Goal: Complete application form

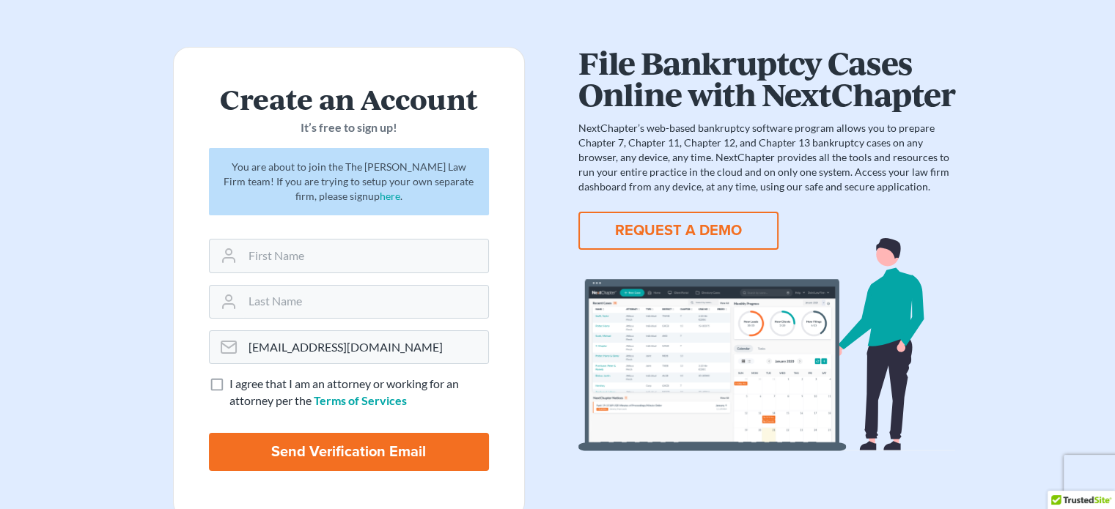
scroll to position [73, 0]
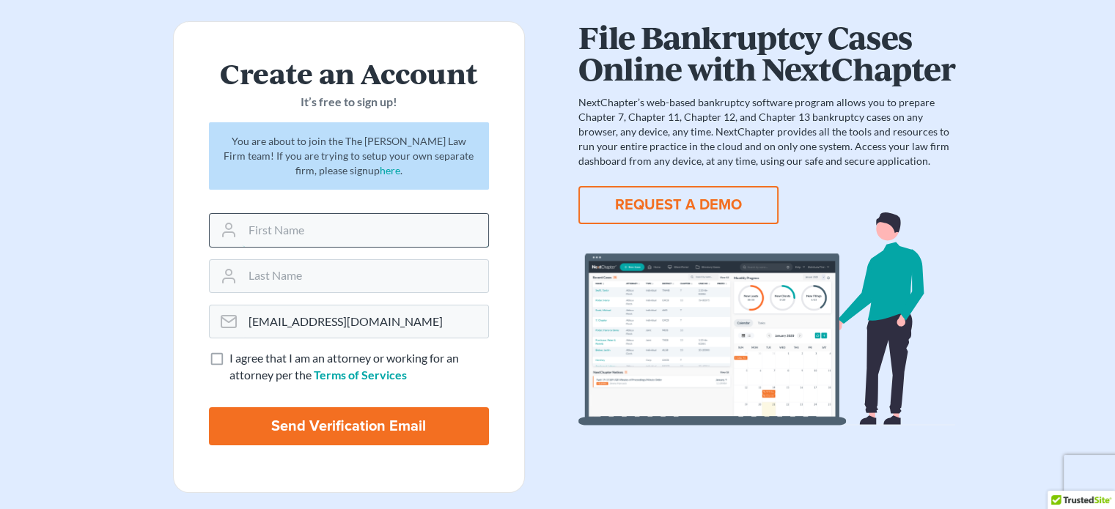
click at [311, 235] on input "text" at bounding box center [365, 230] width 245 height 32
type input "Isaiah"
click at [284, 277] on input "text" at bounding box center [365, 276] width 245 height 32
type input "Myers"
click at [229, 356] on label "I agree that I am an attorney or working for an attorney per the Terms of Servi…" at bounding box center [358, 367] width 259 height 34
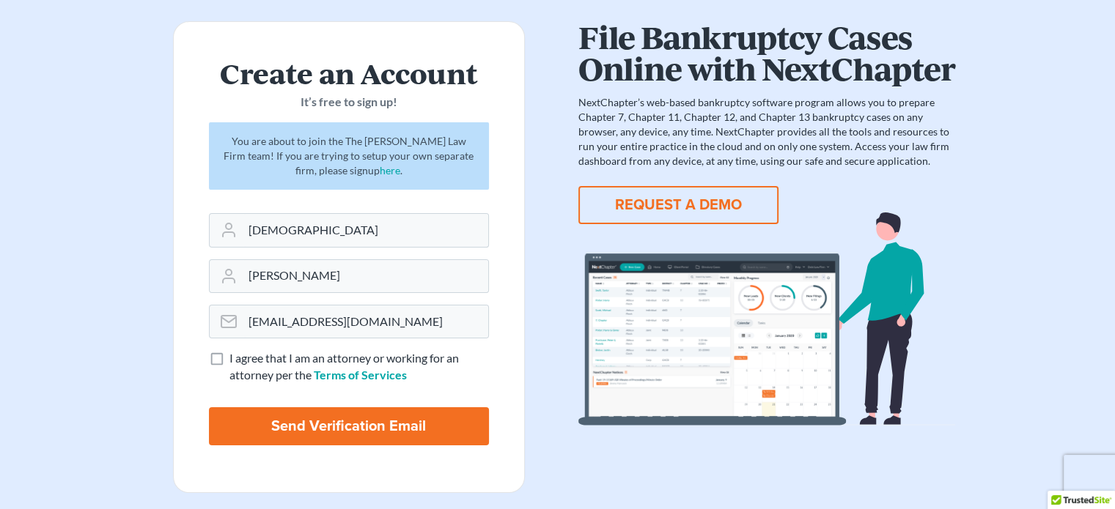
click at [235, 356] on input "I agree that I am an attorney or working for an attorney per the Terms of Servi…" at bounding box center [240, 355] width 10 height 10
checkbox input "true"
click at [309, 428] on input "Send Verification Email" at bounding box center [349, 426] width 280 height 38
type input "Thinking..."
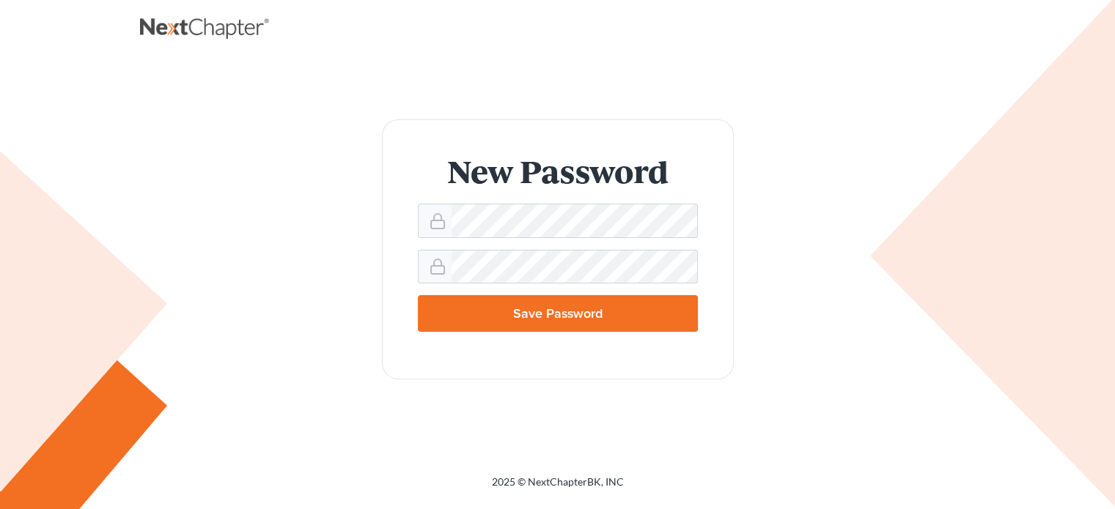
click at [546, 311] on input "Save Password" at bounding box center [558, 313] width 280 height 37
type input "Thinking..."
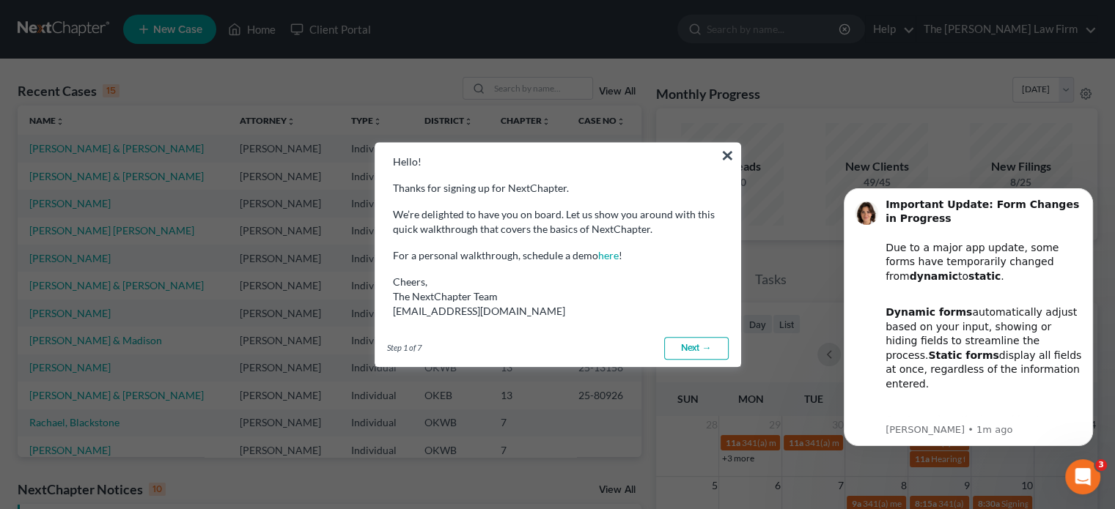
click at [702, 344] on link "Next →" at bounding box center [696, 348] width 64 height 23
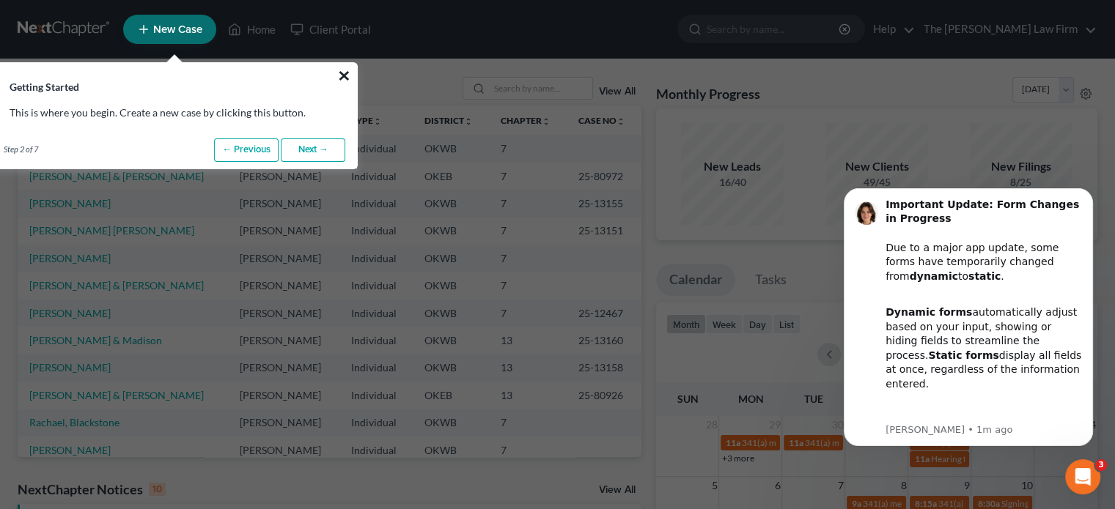
click at [341, 73] on button "×" at bounding box center [344, 75] width 14 height 23
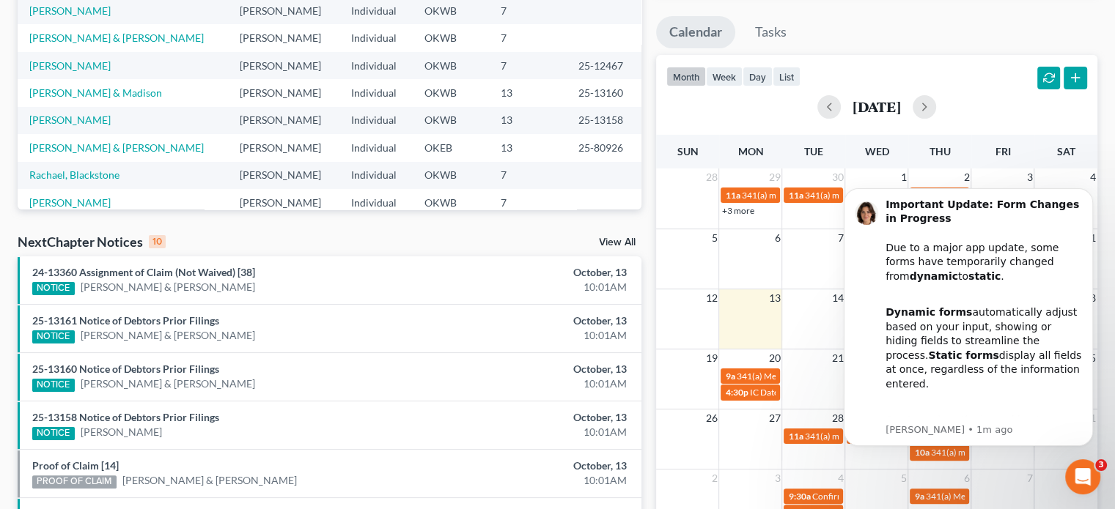
scroll to position [293, 0]
